Goal: Download file/media

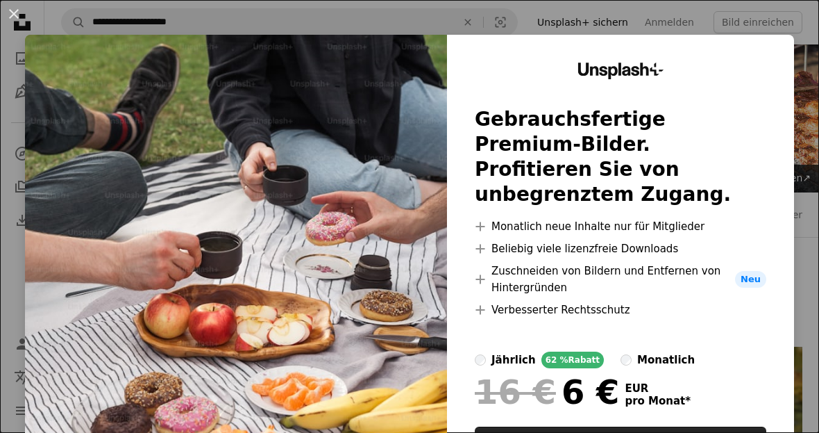
scroll to position [6190, 0]
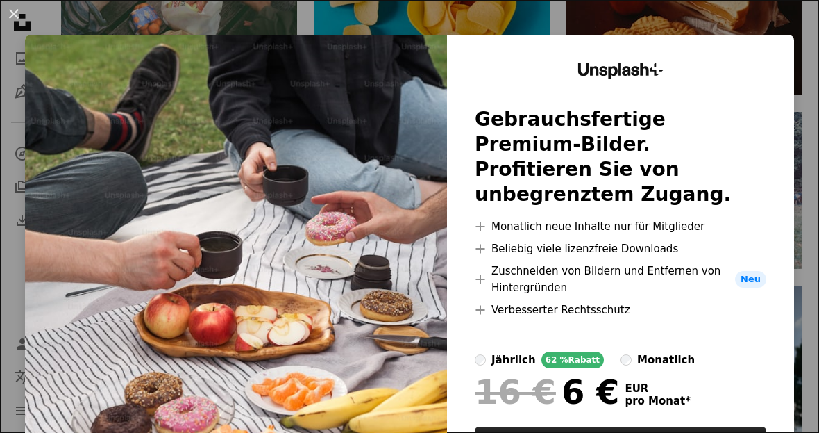
click at [16, 11] on button "An X shape" at bounding box center [14, 14] width 17 height 17
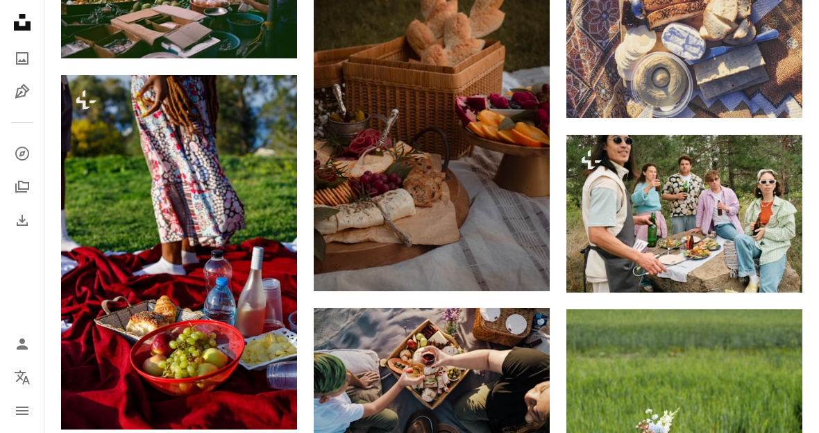
scroll to position [7959, 0]
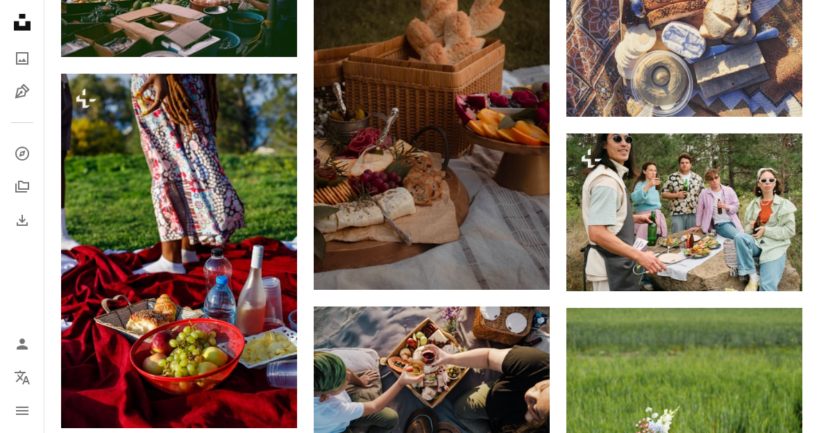
click at [253, 399] on button "A lock Herunterladen" at bounding box center [233, 403] width 99 height 22
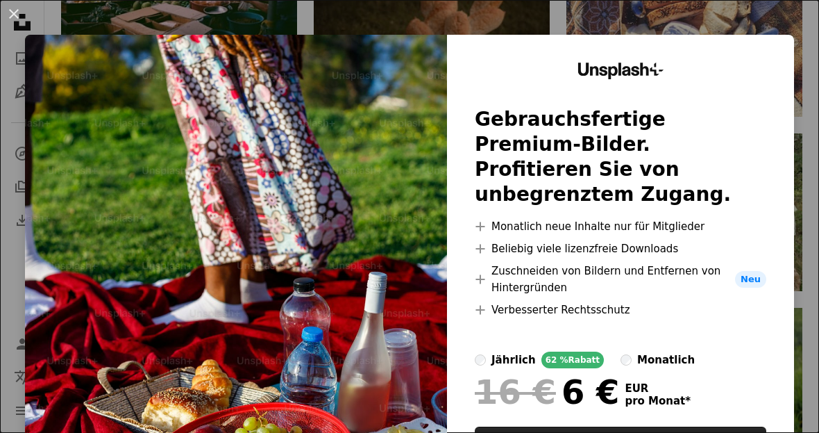
click at [10, 12] on button "An X shape" at bounding box center [14, 14] width 17 height 17
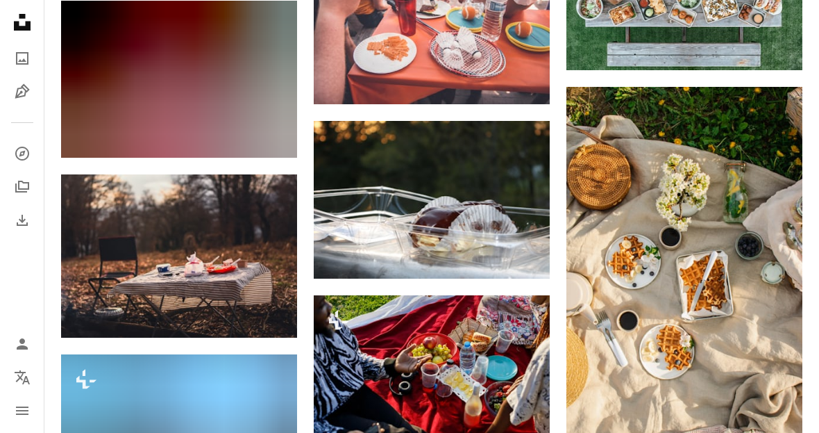
scroll to position [9581, 0]
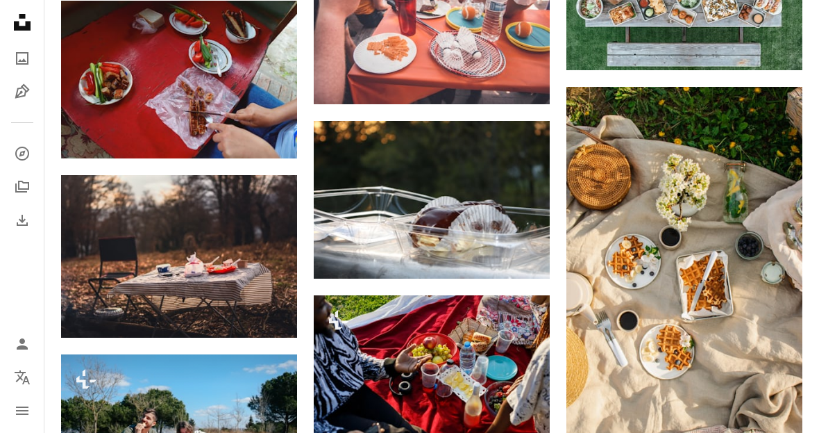
click at [757, 407] on img at bounding box center [685, 264] width 236 height 354
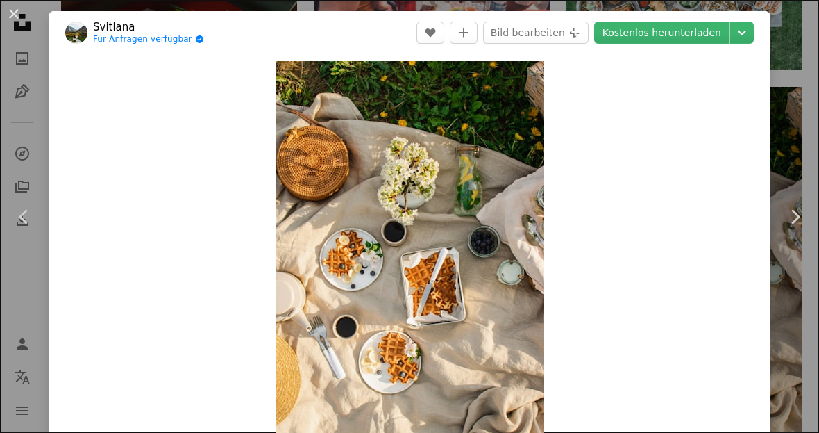
click at [690, 29] on link "Kostenlos herunterladen" at bounding box center [661, 33] width 135 height 22
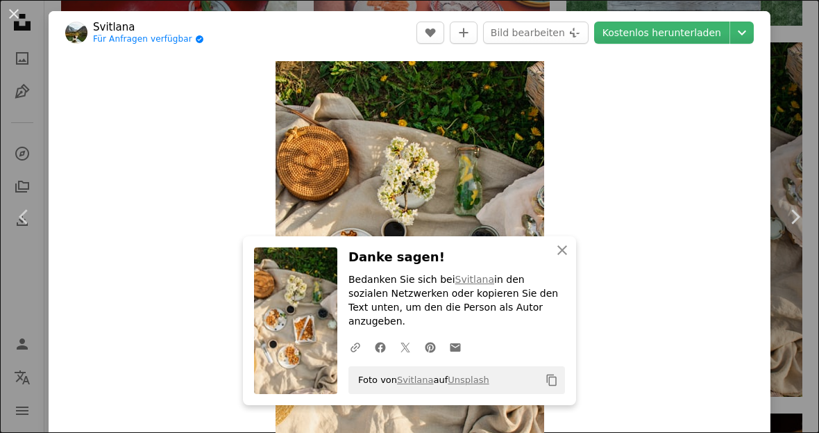
click at [8, 12] on button "An X shape" at bounding box center [14, 14] width 17 height 17
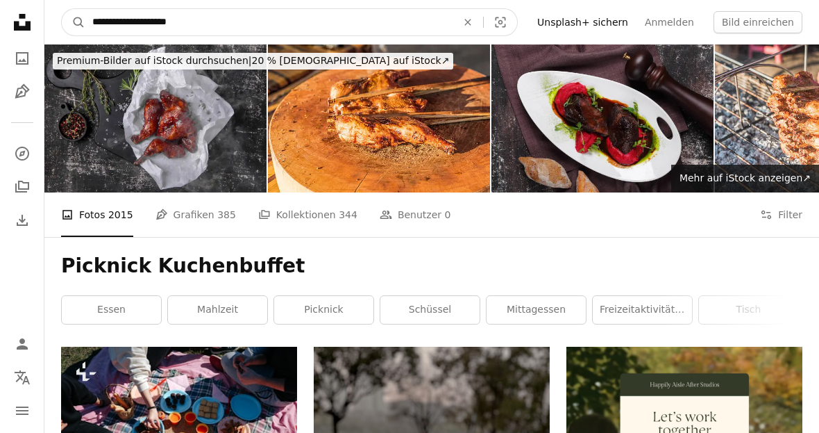
click at [222, 31] on input "**********" at bounding box center [268, 22] width 367 height 26
type input "**********"
click at [74, 22] on button "A magnifying glass" at bounding box center [74, 22] width 24 height 26
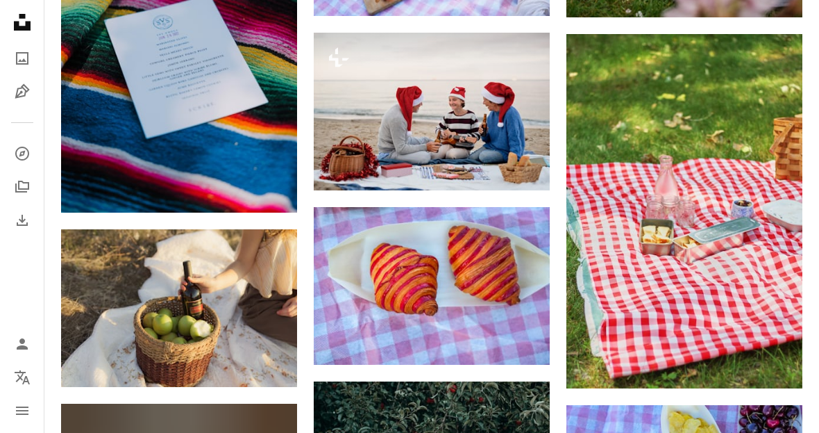
scroll to position [1034, 0]
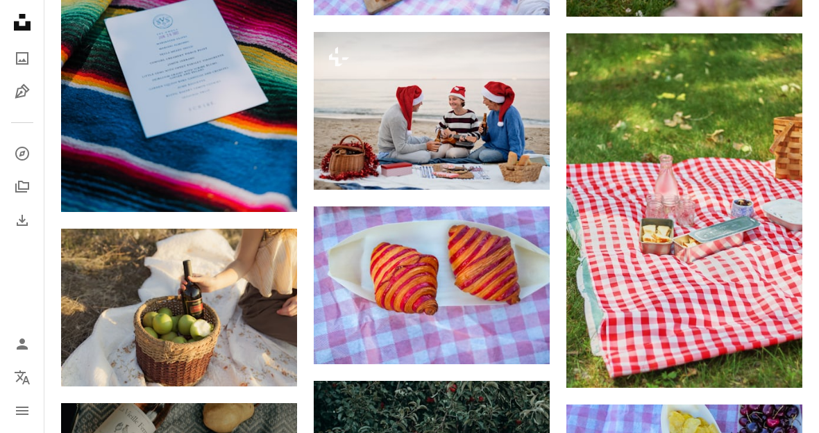
click at [779, 354] on icon "Arrow pointing down" at bounding box center [774, 361] width 11 height 17
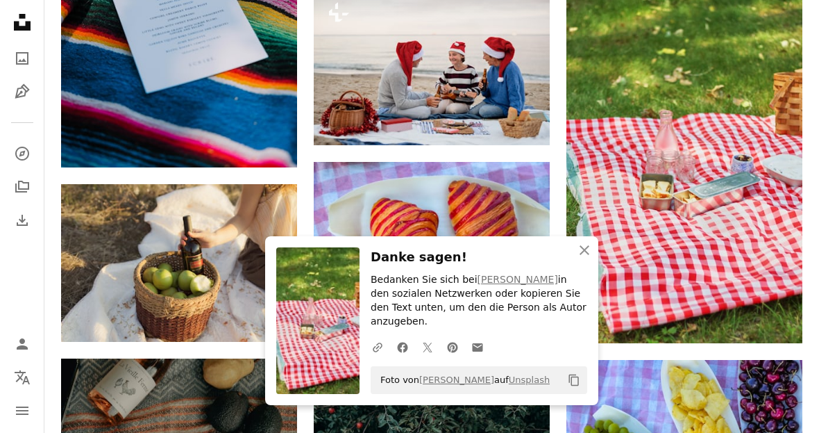
click at [580, 258] on icon "An X shape" at bounding box center [584, 250] width 17 height 17
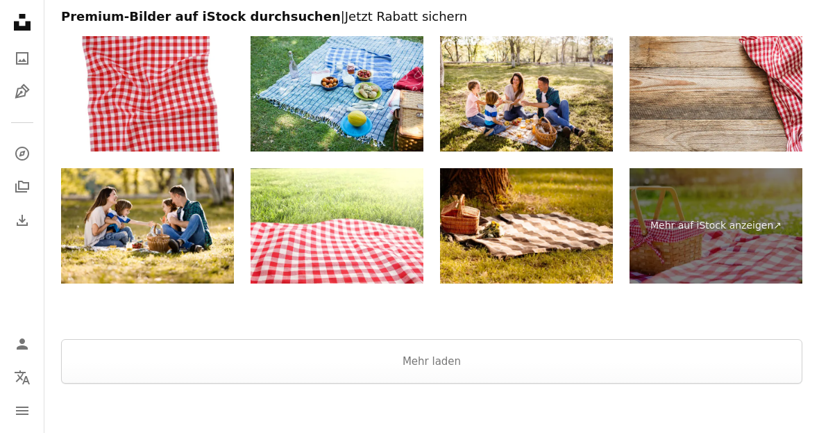
click at [449, 347] on button "Mehr laden" at bounding box center [432, 361] width 742 height 44
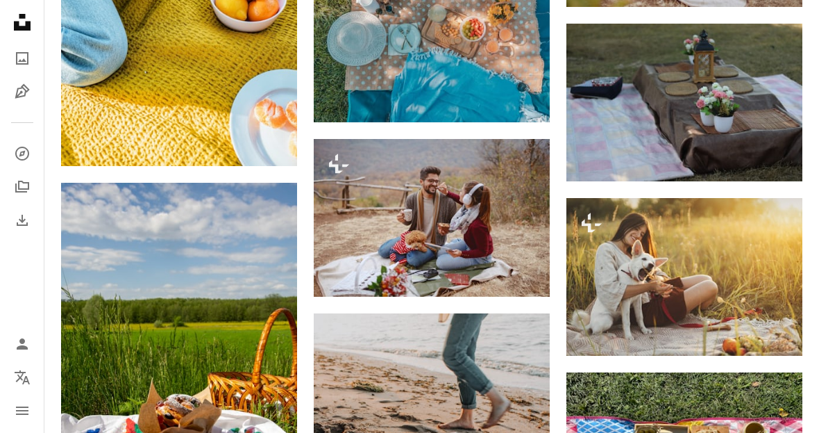
scroll to position [6167, 0]
